Goal: Task Accomplishment & Management: Use online tool/utility

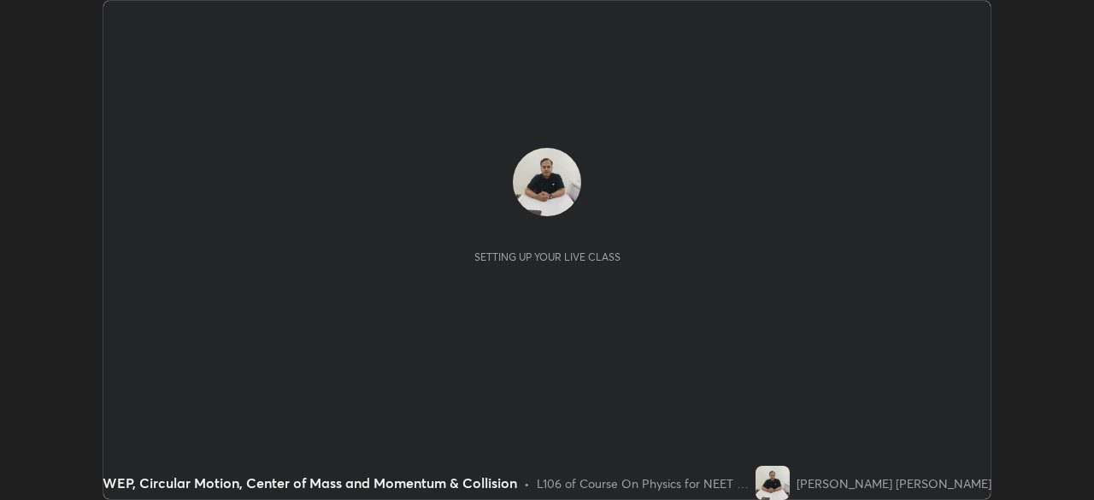
scroll to position [500, 1093]
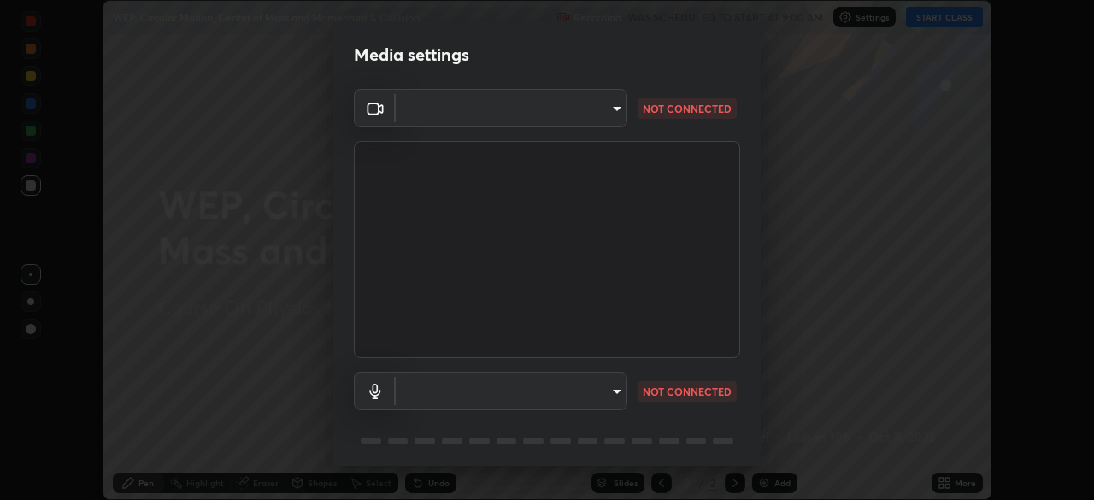
type input "f214d892c1ea21fc9911be358f21603cf7c671268a3f3fdd0c8c81d5790bf436"
type input "default"
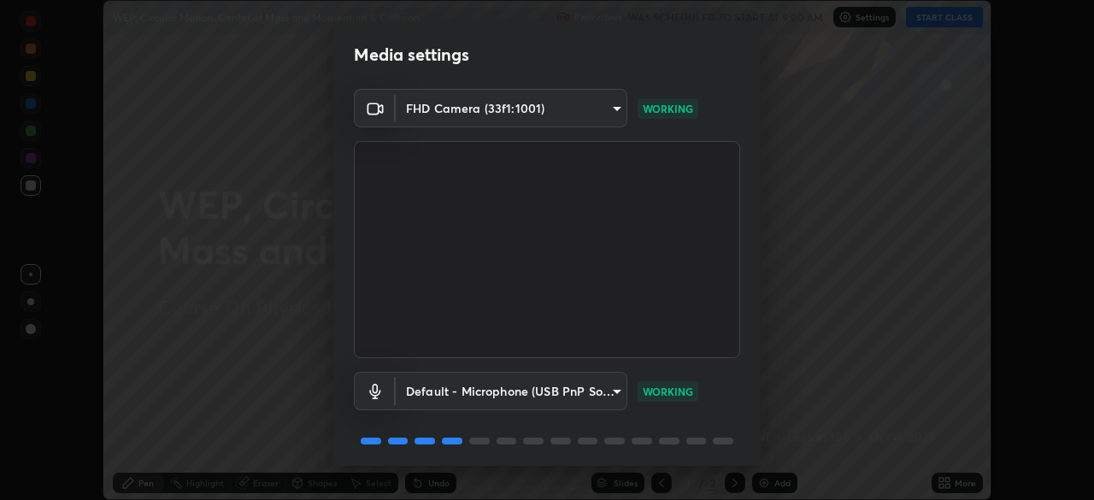
scroll to position [61, 0]
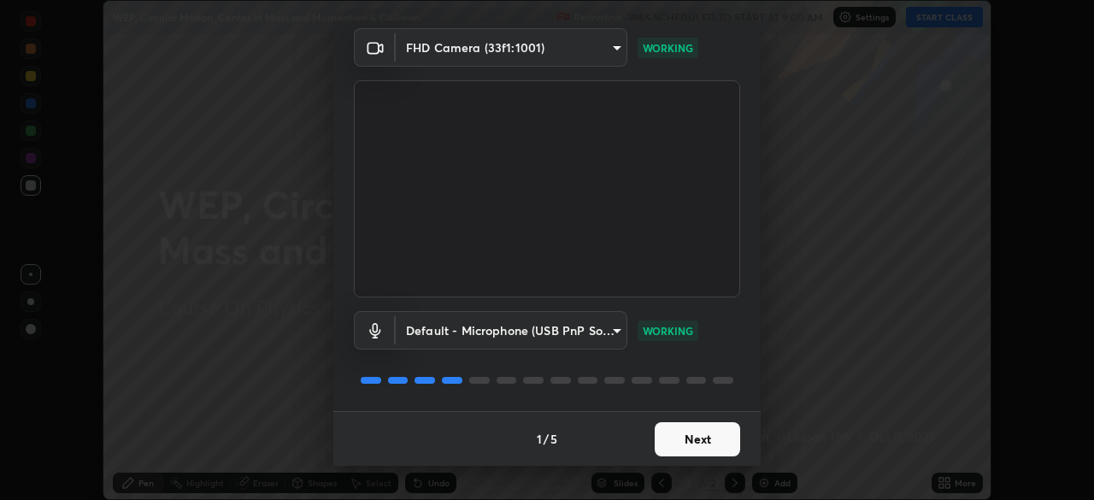
click at [694, 441] on button "Next" at bounding box center [697, 439] width 85 height 34
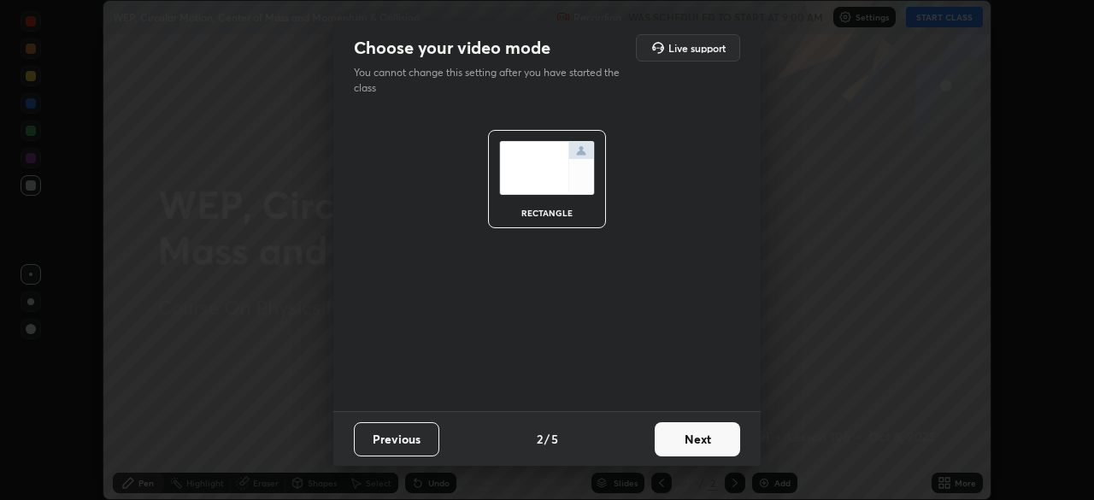
click at [697, 452] on button "Next" at bounding box center [697, 439] width 85 height 34
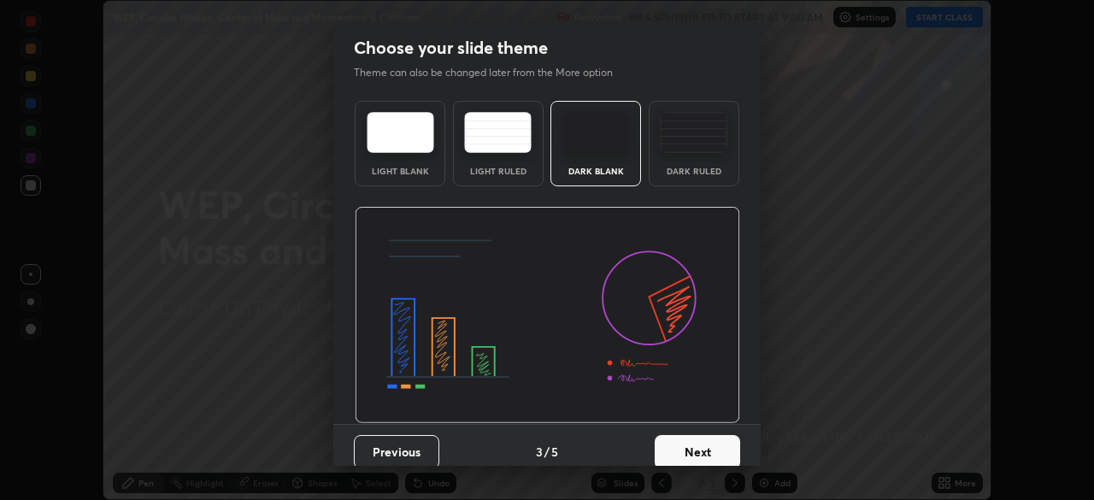
click at [699, 442] on button "Next" at bounding box center [697, 452] width 85 height 34
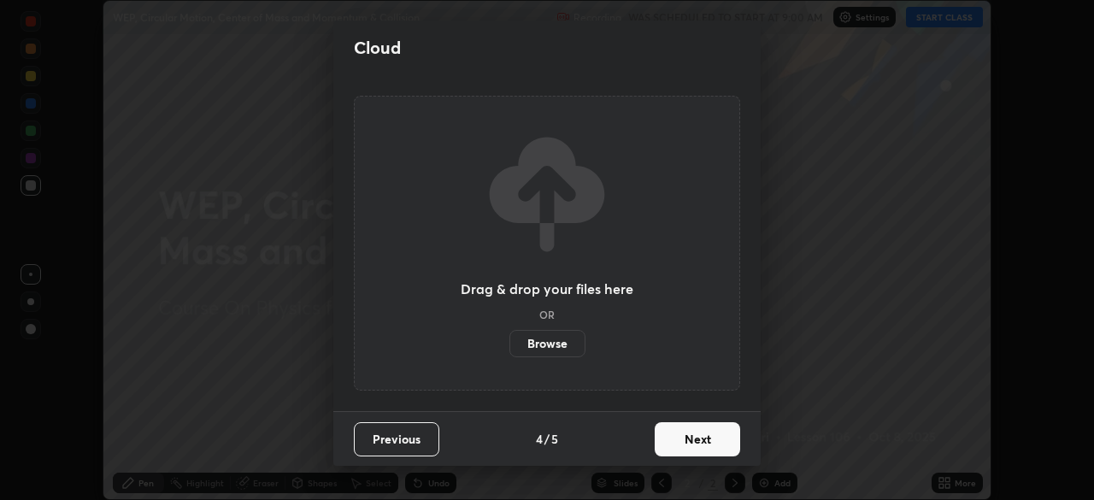
click at [692, 447] on button "Next" at bounding box center [697, 439] width 85 height 34
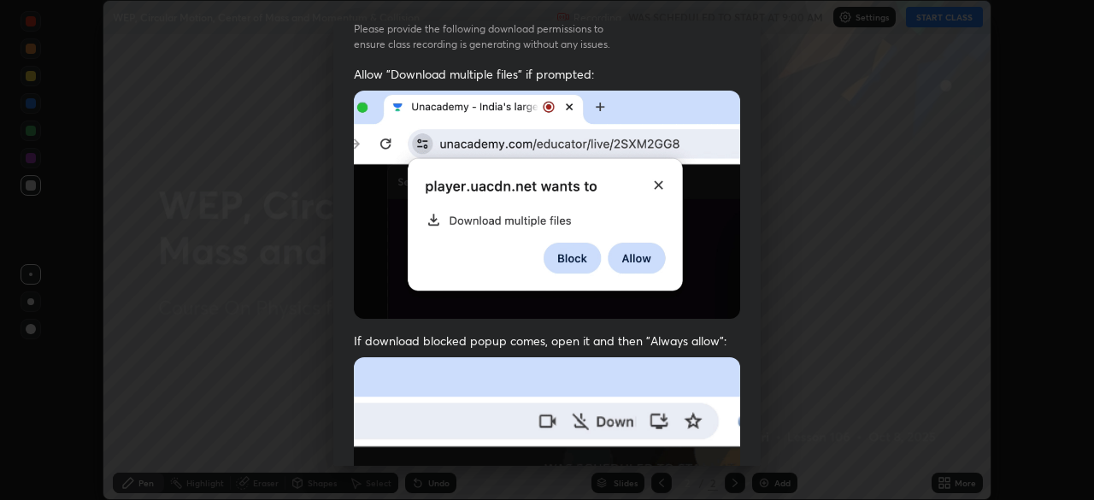
scroll to position [410, 0]
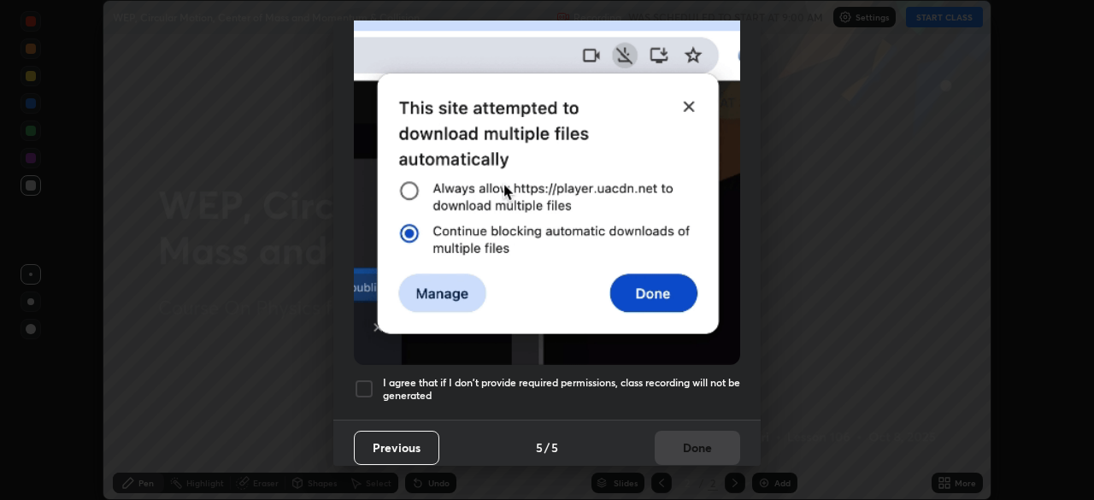
click at [630, 376] on h5 "I agree that if I don't provide required permissions, class recording will not …" at bounding box center [561, 389] width 357 height 27
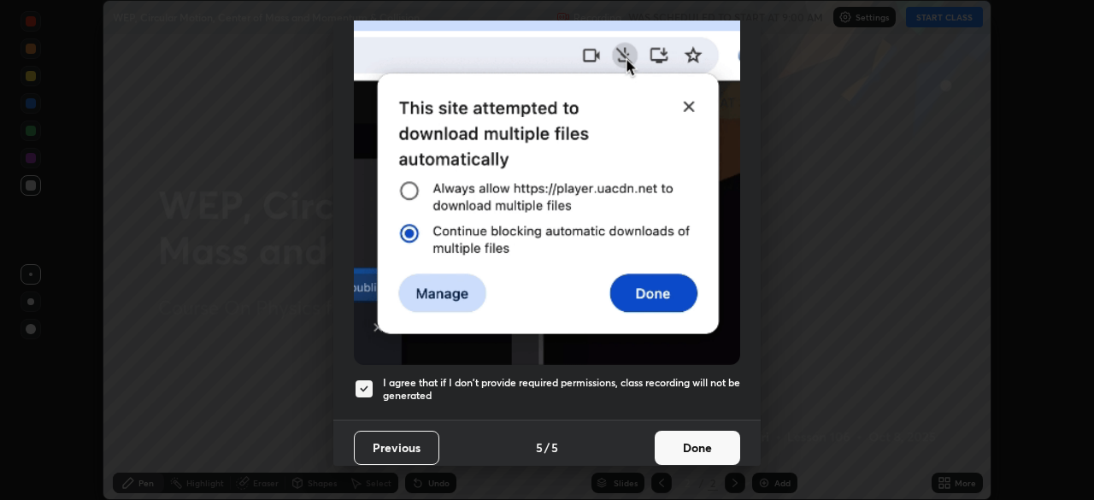
click at [678, 436] on button "Done" at bounding box center [697, 448] width 85 height 34
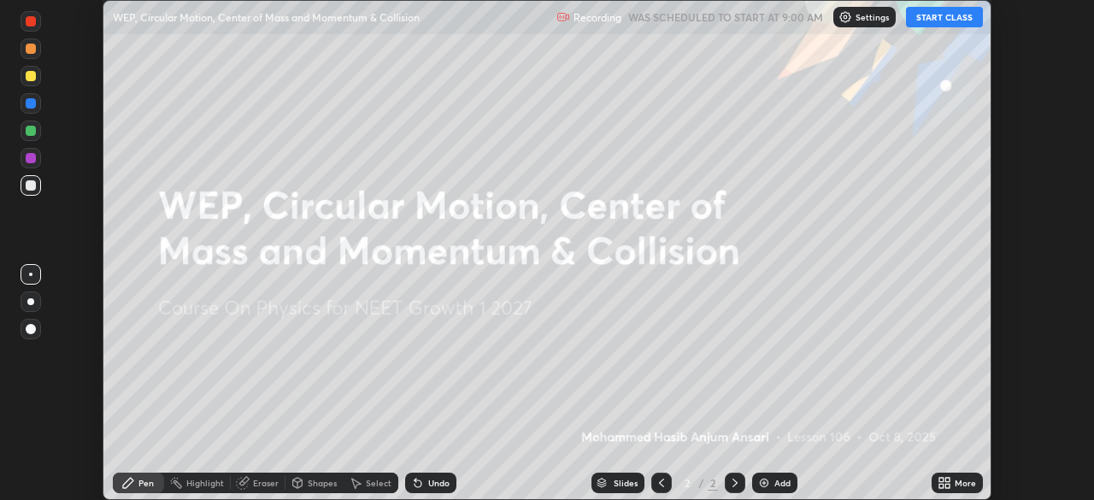
click at [960, 21] on button "START CLASS" at bounding box center [944, 17] width 77 height 21
click at [947, 482] on icon at bounding box center [945, 483] width 14 height 14
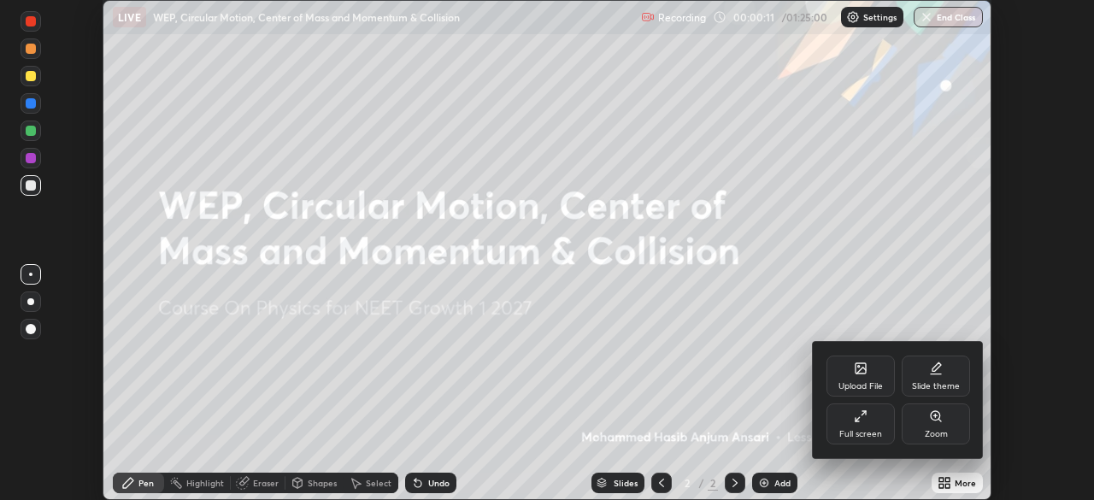
click at [1031, 333] on div at bounding box center [547, 250] width 1094 height 500
